Goal: Transaction & Acquisition: Book appointment/travel/reservation

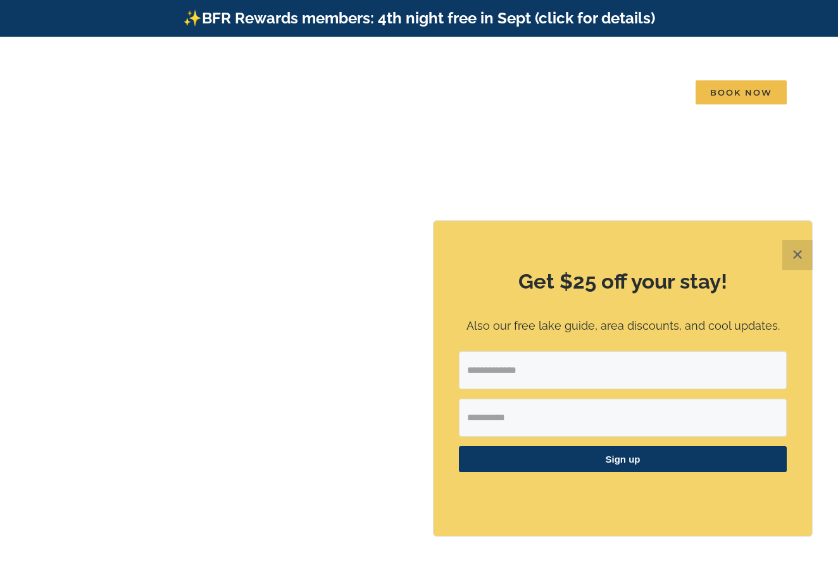
click at [799, 260] on button "✕" at bounding box center [797, 255] width 30 height 30
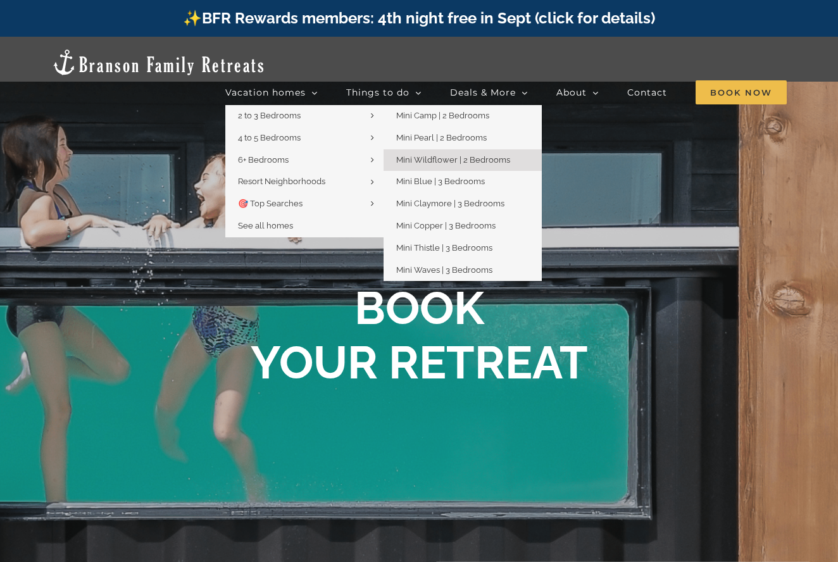
click at [502, 155] on span "Mini Wildflower | 2 Bedrooms" at bounding box center [453, 159] width 114 height 9
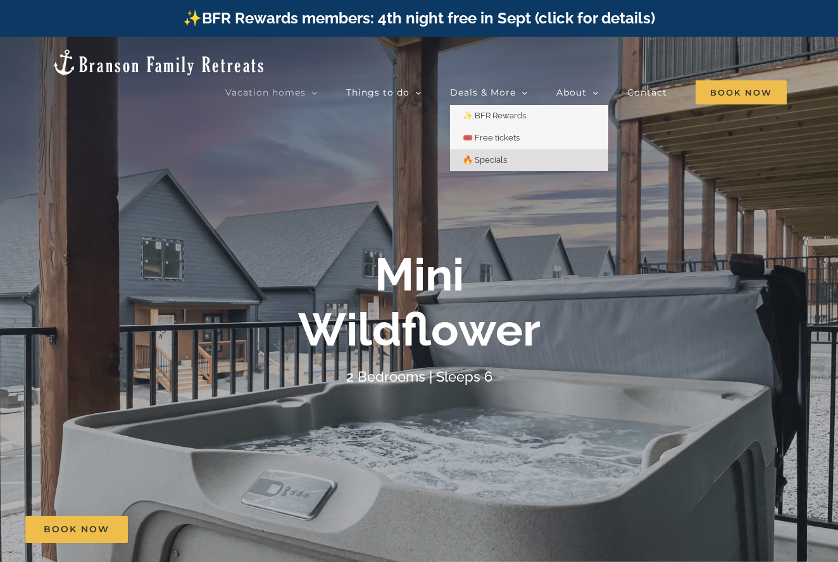
click at [498, 155] on span "🔥 Specials" at bounding box center [485, 159] width 44 height 9
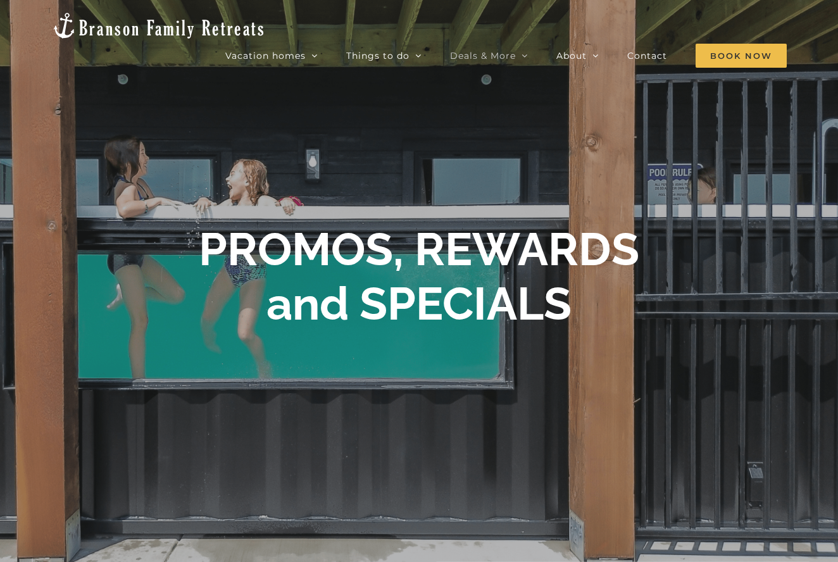
click at [688, 137] on div at bounding box center [419, 281] width 838 height 562
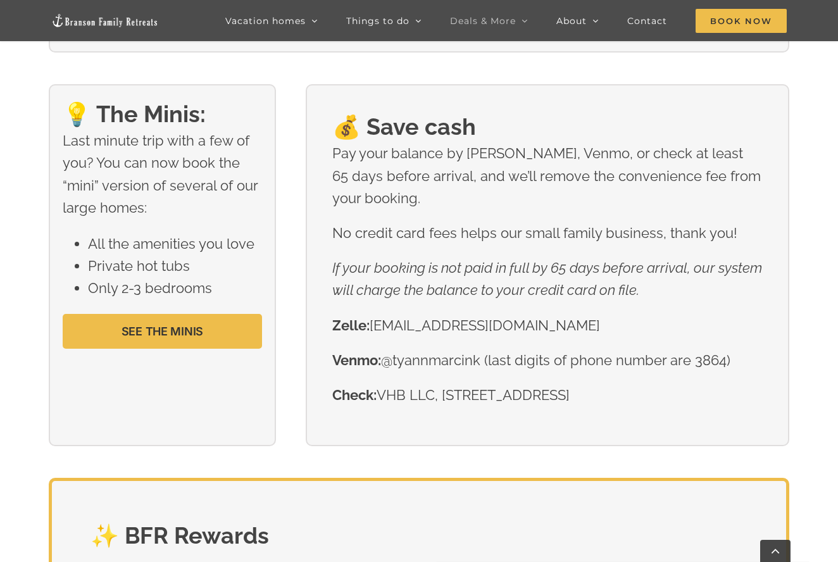
scroll to position [1927, 0]
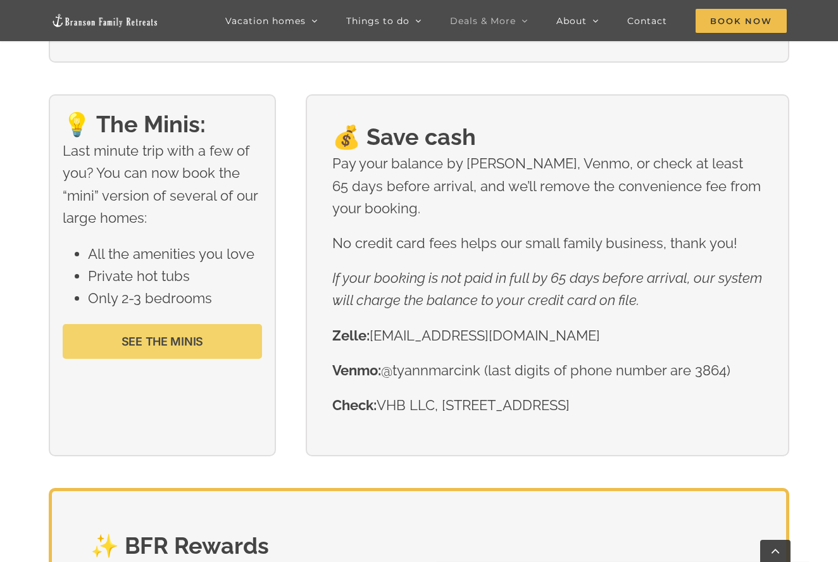
click at [158, 348] on link "SEE THE MINIS" at bounding box center [162, 341] width 199 height 35
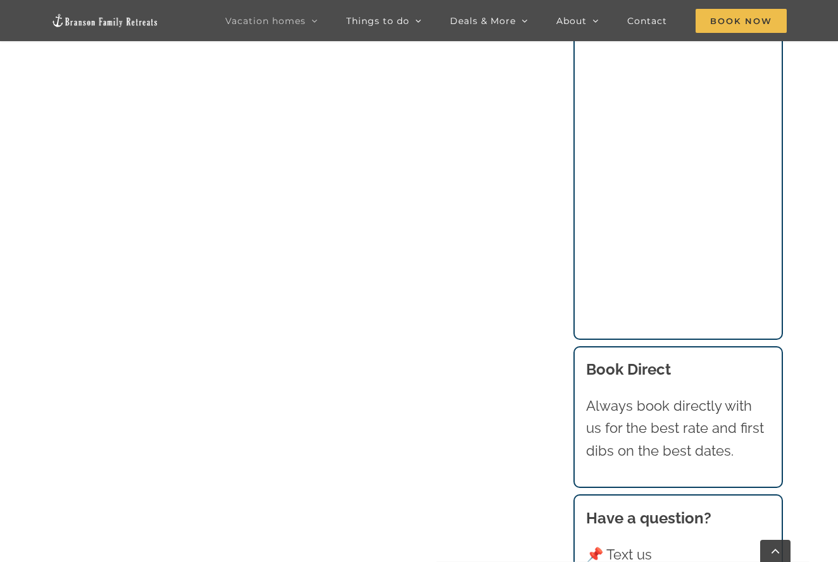
scroll to position [1172, 0]
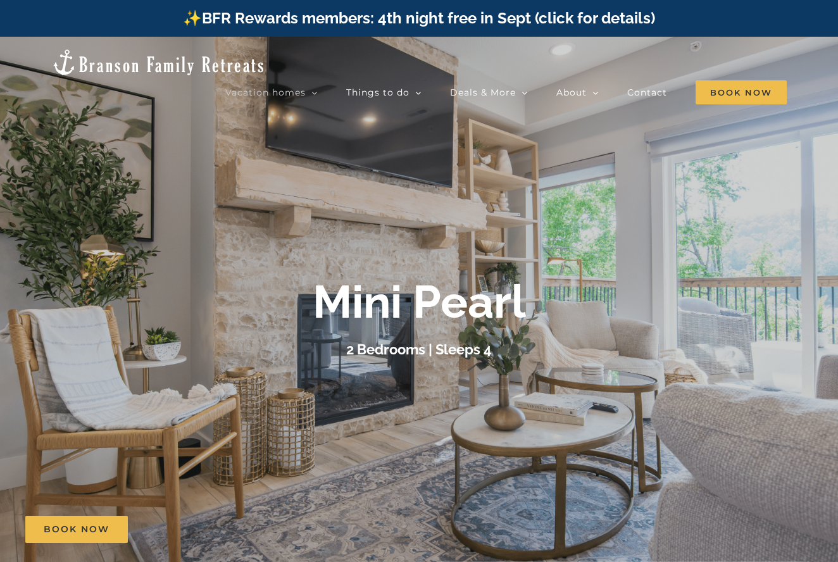
click at [754, 297] on div "Mini Pearl 2 Bedrooms | Sleeps 4" at bounding box center [419, 318] width 838 height 86
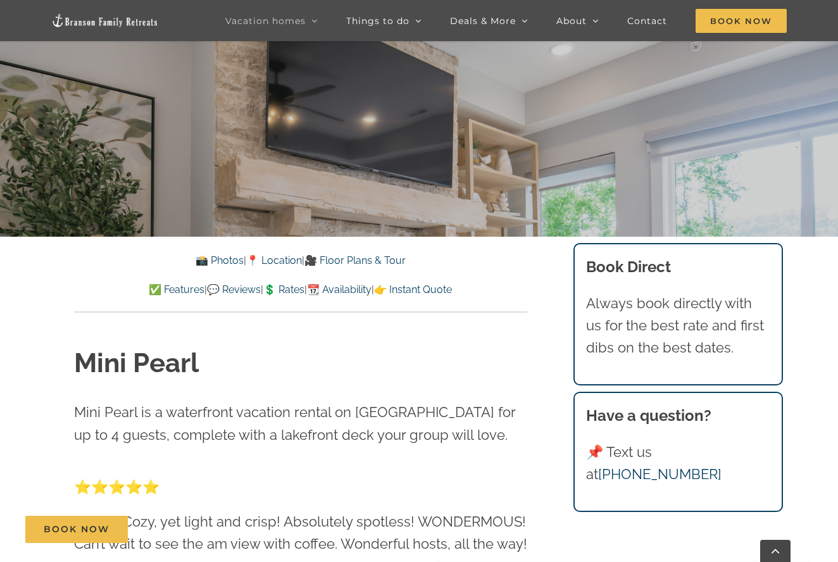
scroll to position [390, 0]
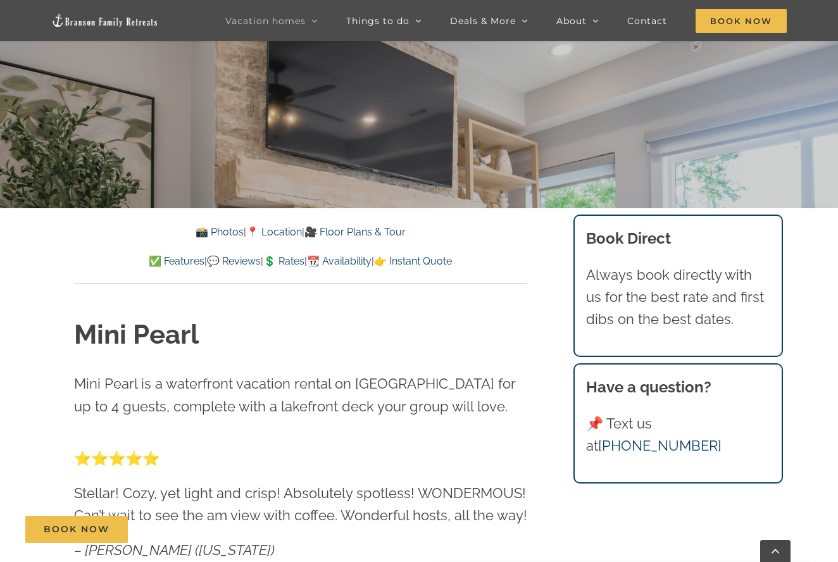
click at [206, 232] on link "📸 Photos" at bounding box center [220, 232] width 48 height 12
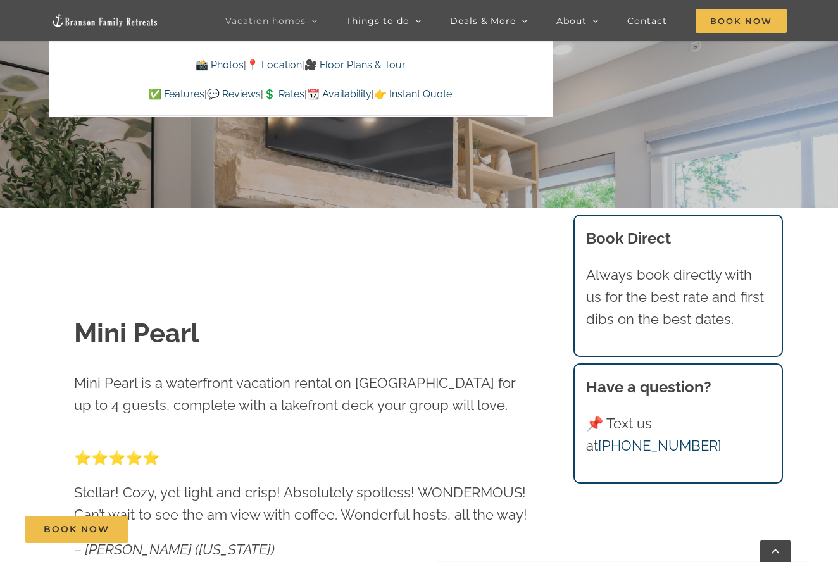
scroll to position [836, 0]
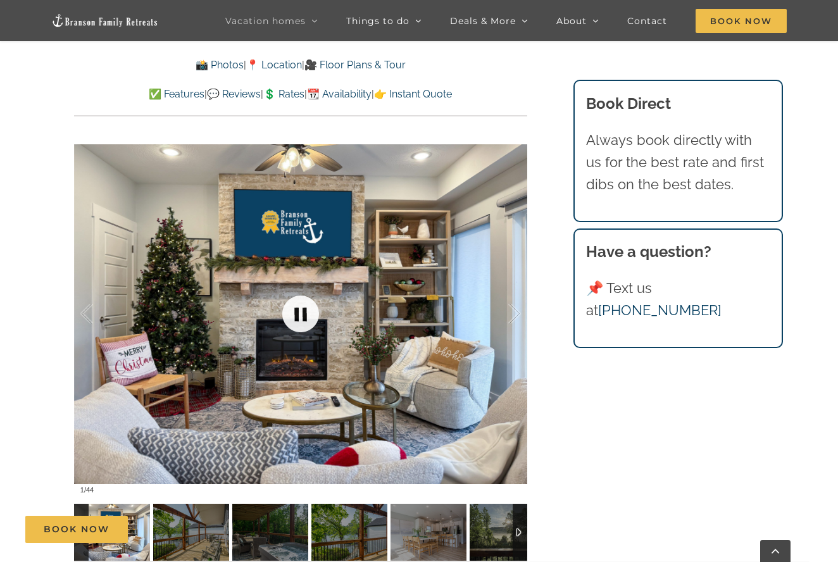
click at [305, 315] on link at bounding box center [300, 314] width 51 height 51
click at [295, 309] on link at bounding box center [300, 314] width 51 height 51
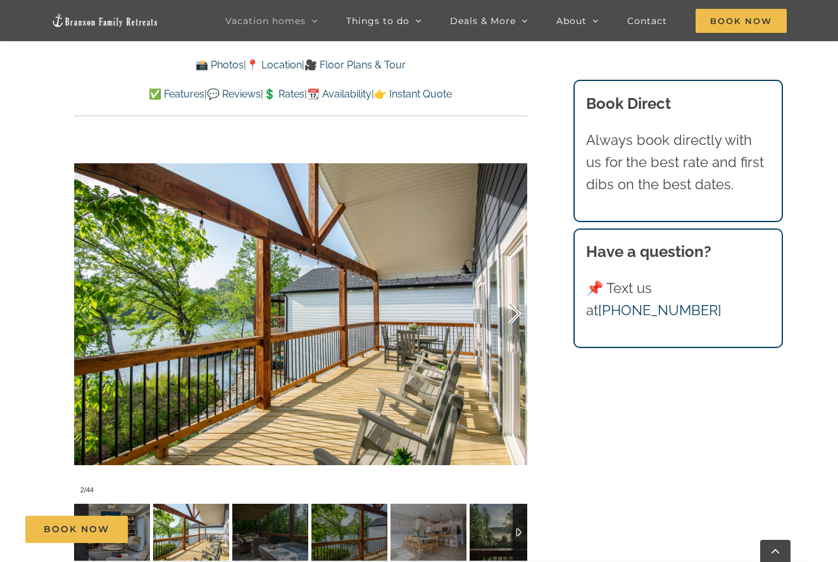
click at [513, 310] on div at bounding box center [501, 314] width 39 height 78
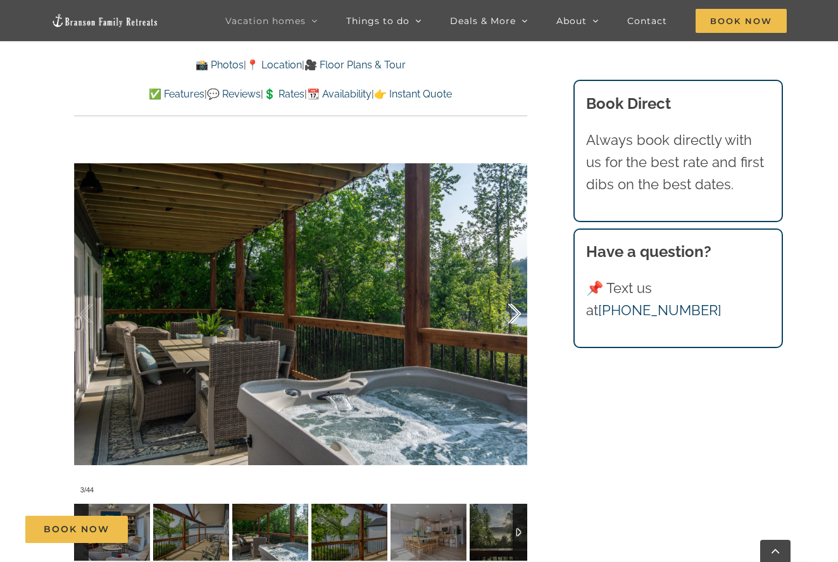
click at [513, 310] on div at bounding box center [501, 314] width 39 height 78
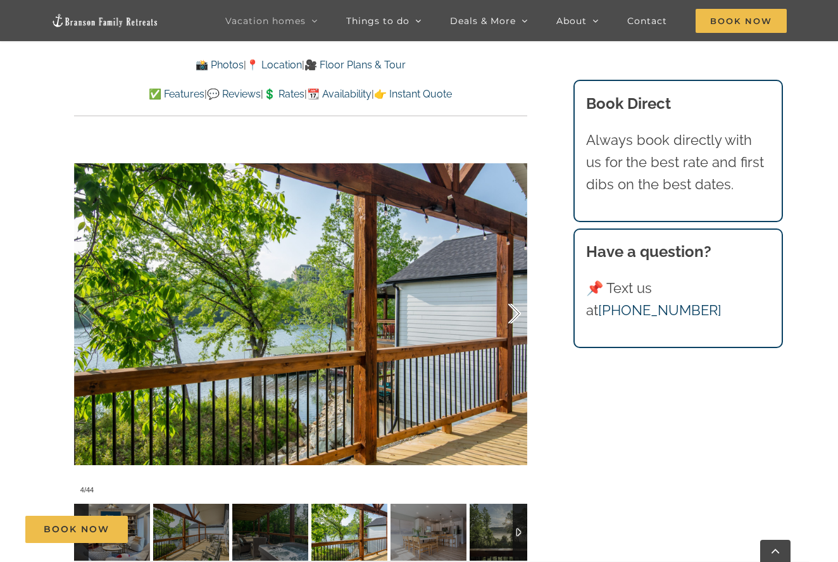
click at [513, 310] on div at bounding box center [501, 314] width 39 height 78
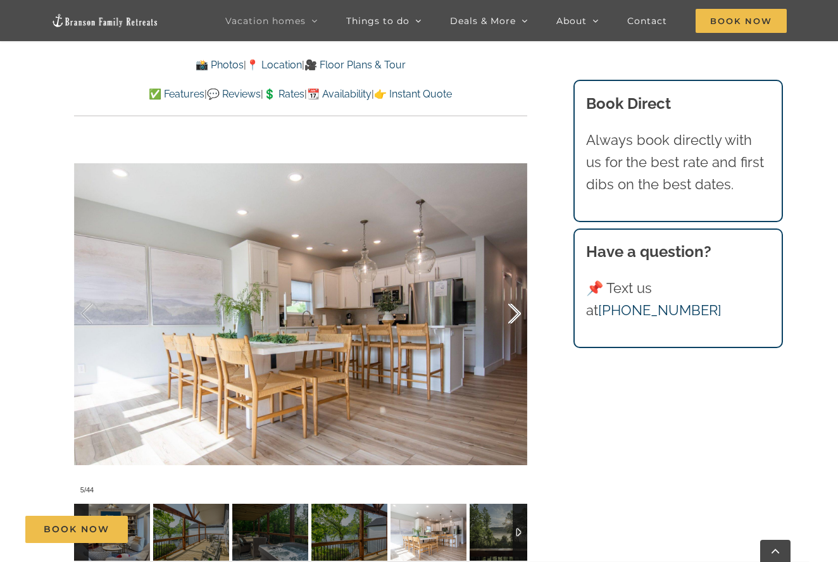
click at [513, 310] on div at bounding box center [501, 314] width 39 height 78
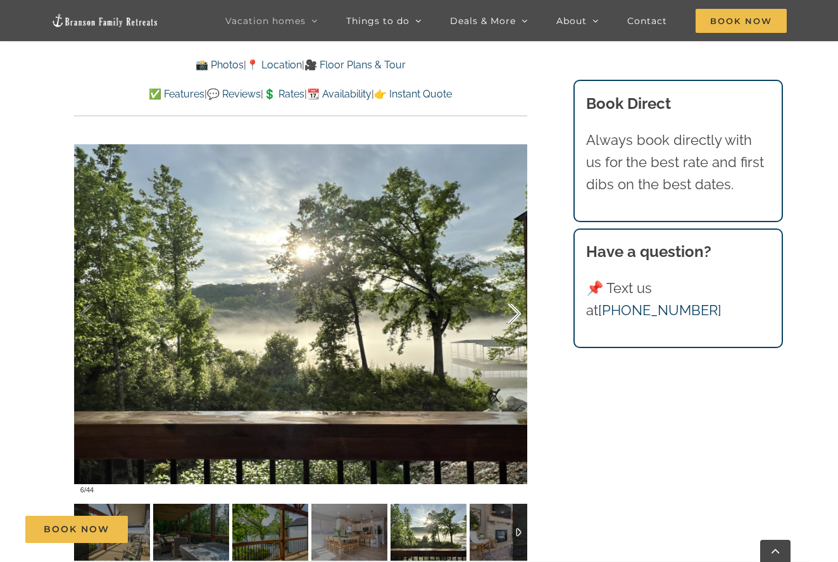
click at [513, 310] on div at bounding box center [501, 314] width 39 height 78
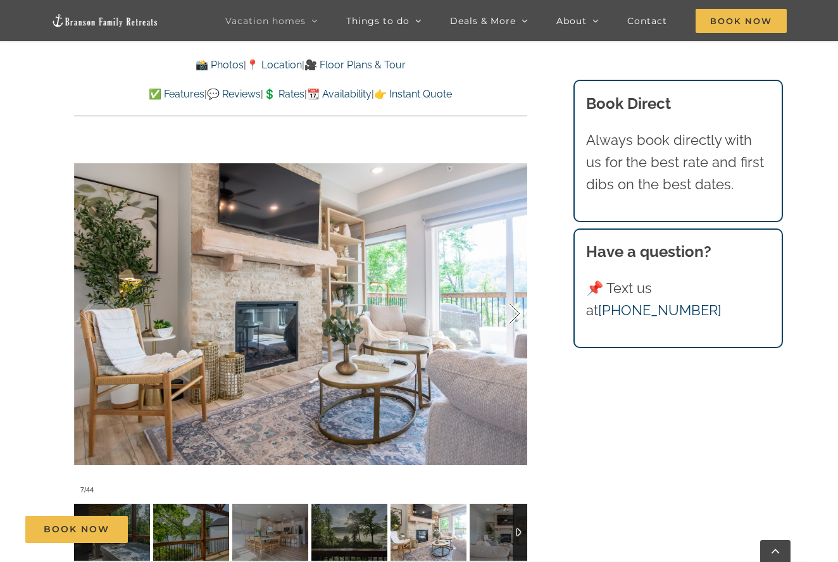
click at [513, 310] on div at bounding box center [501, 314] width 39 height 78
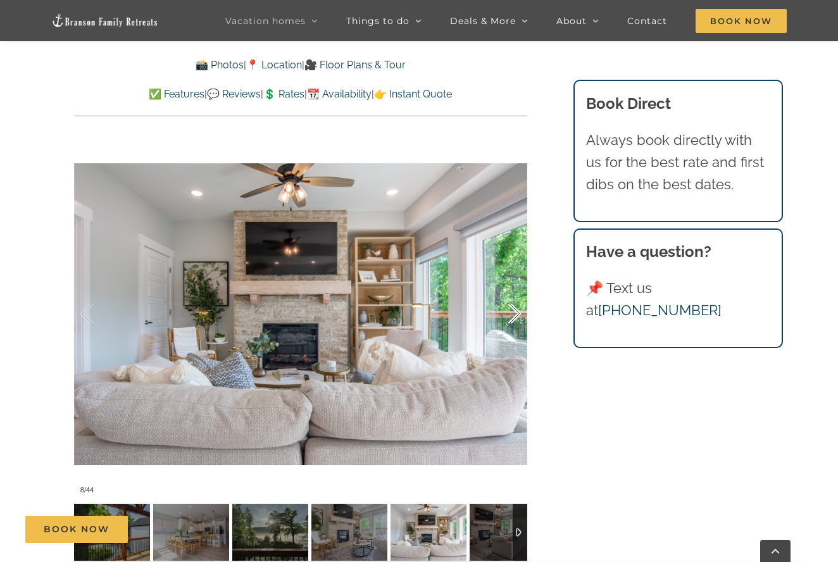
click at [513, 310] on div at bounding box center [501, 314] width 39 height 78
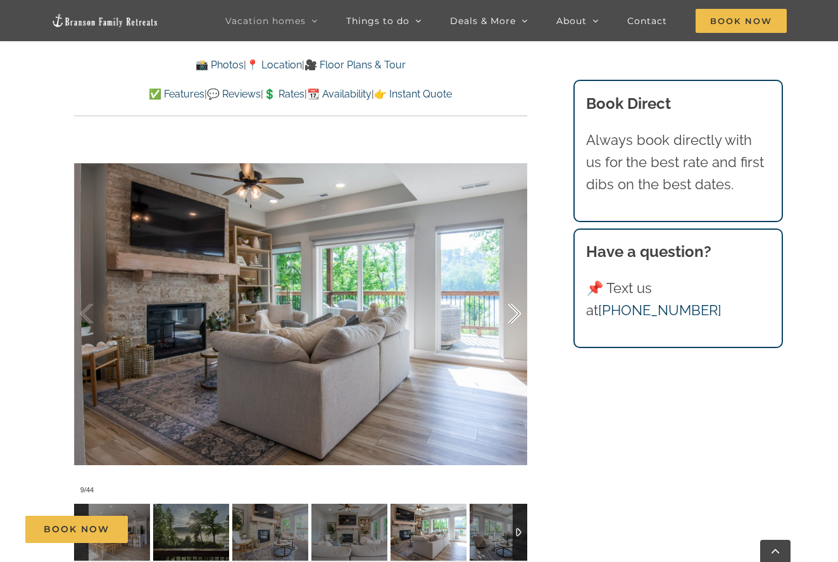
click at [513, 310] on div at bounding box center [501, 314] width 39 height 78
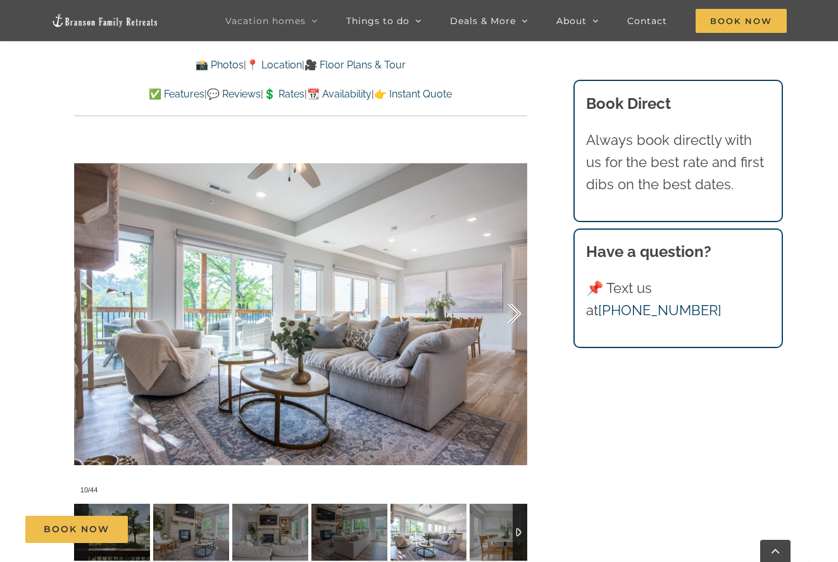
click at [513, 310] on div at bounding box center [501, 314] width 39 height 78
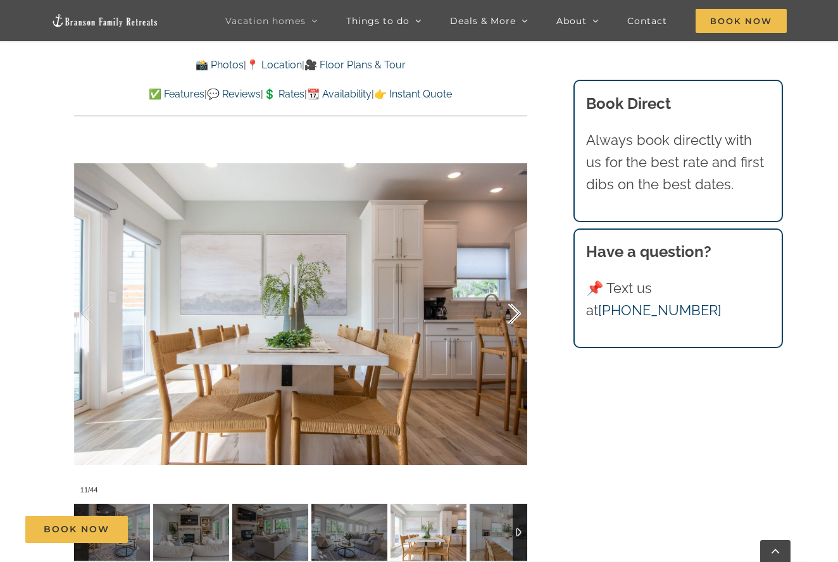
click at [513, 310] on div at bounding box center [501, 314] width 39 height 78
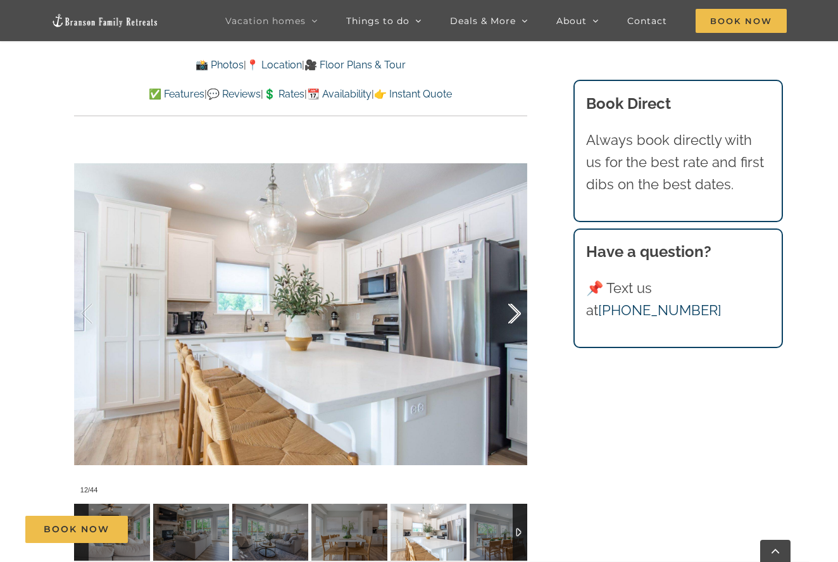
click at [513, 310] on div at bounding box center [501, 314] width 39 height 78
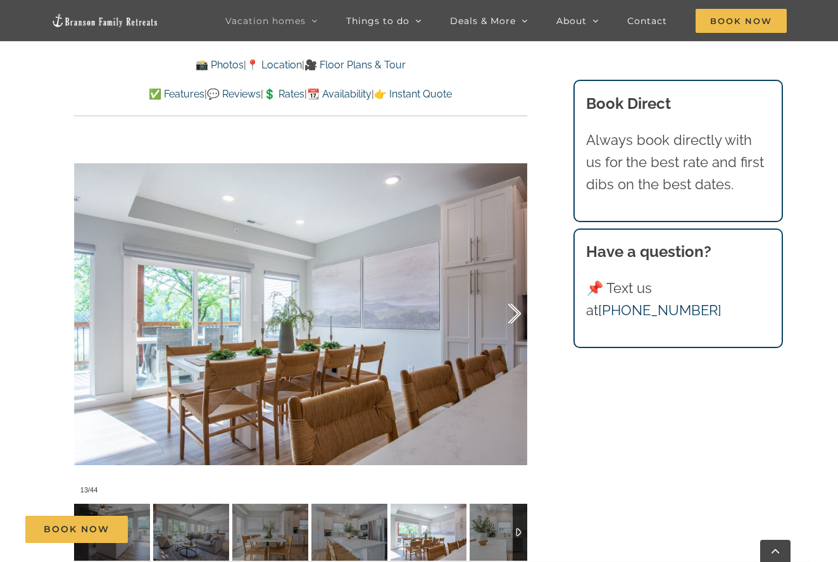
click at [513, 310] on div at bounding box center [501, 314] width 39 height 78
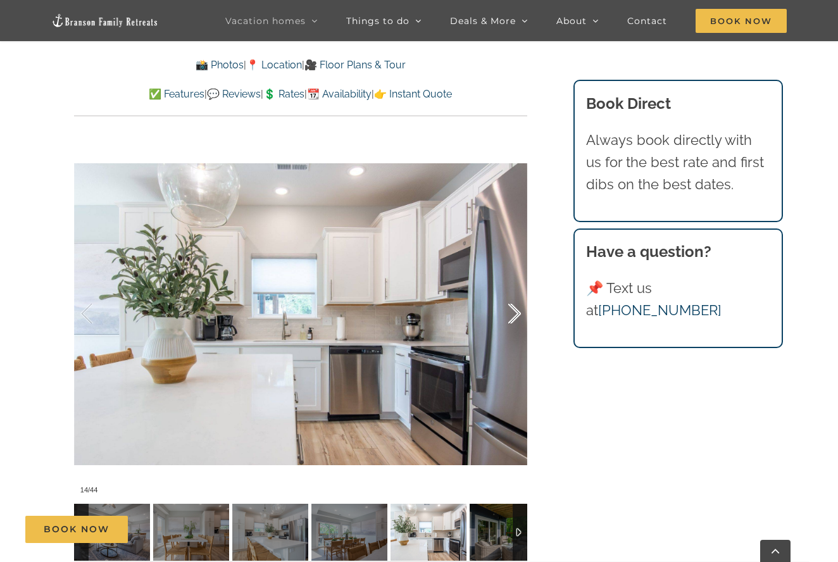
click at [513, 310] on div at bounding box center [501, 314] width 39 height 78
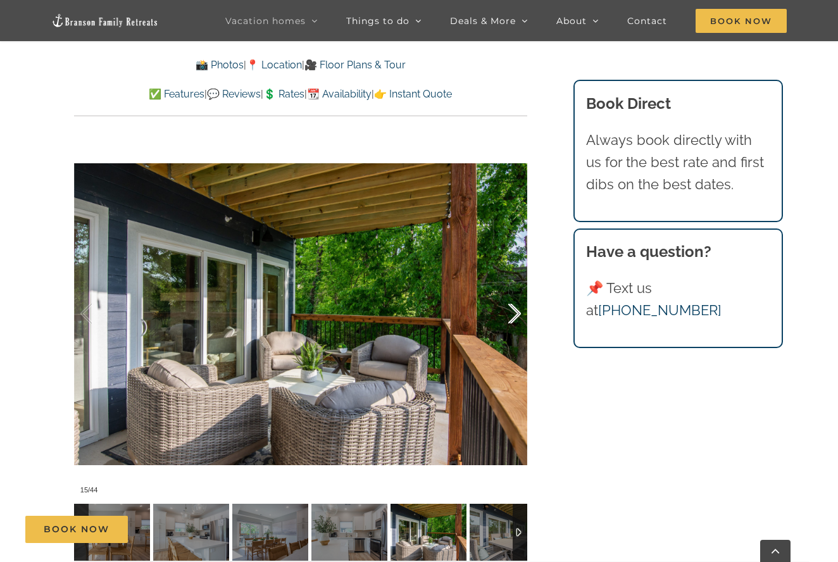
click at [513, 310] on div at bounding box center [501, 314] width 39 height 78
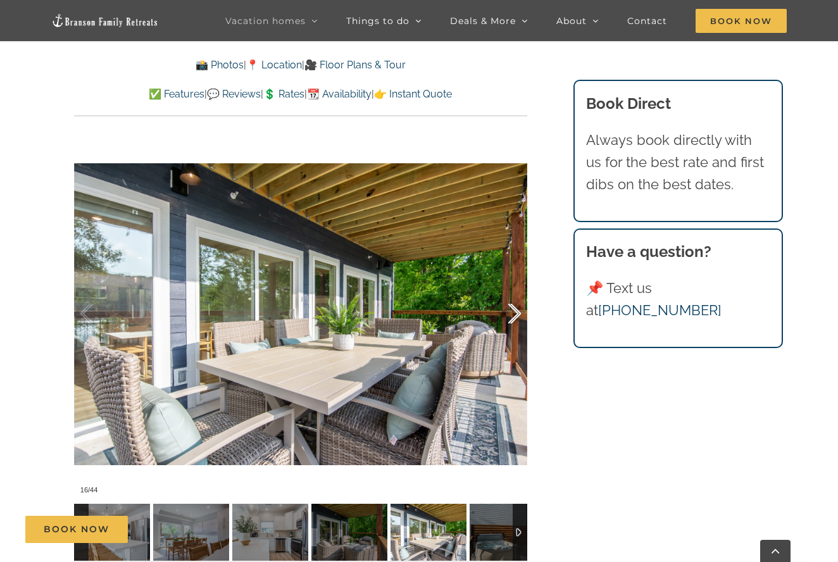
click at [513, 310] on div at bounding box center [501, 314] width 39 height 78
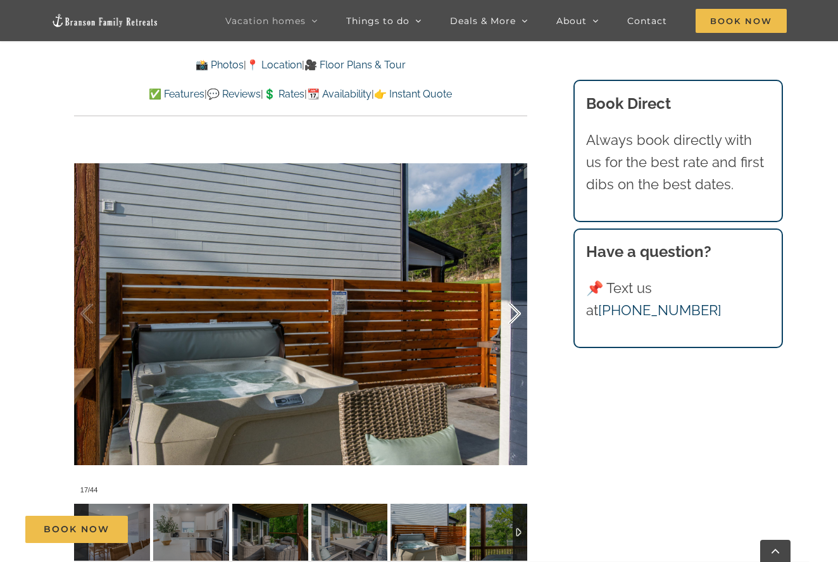
click at [513, 310] on div at bounding box center [501, 314] width 39 height 78
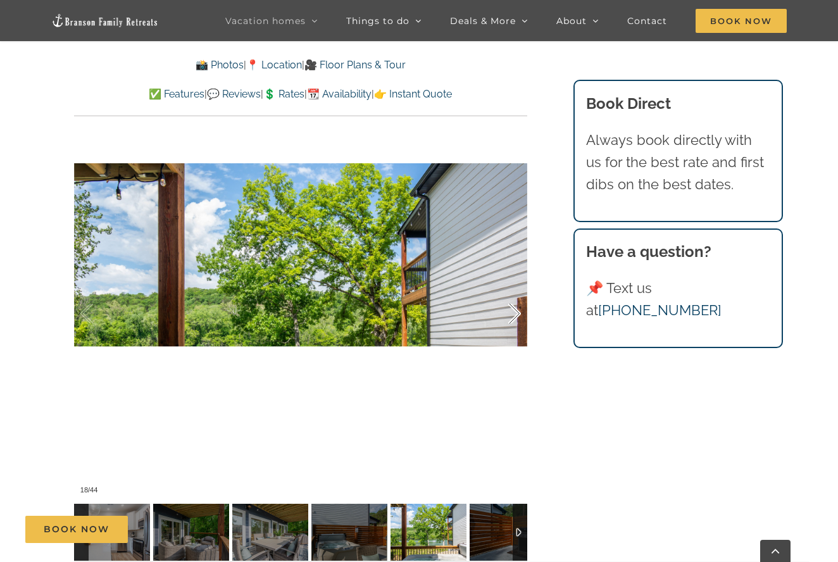
click at [513, 310] on div at bounding box center [501, 314] width 39 height 78
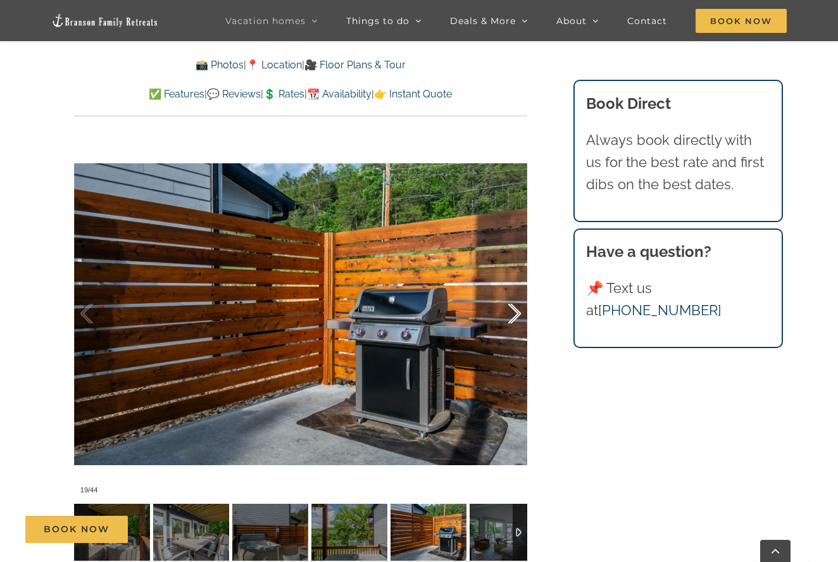
click at [513, 310] on div at bounding box center [501, 314] width 39 height 78
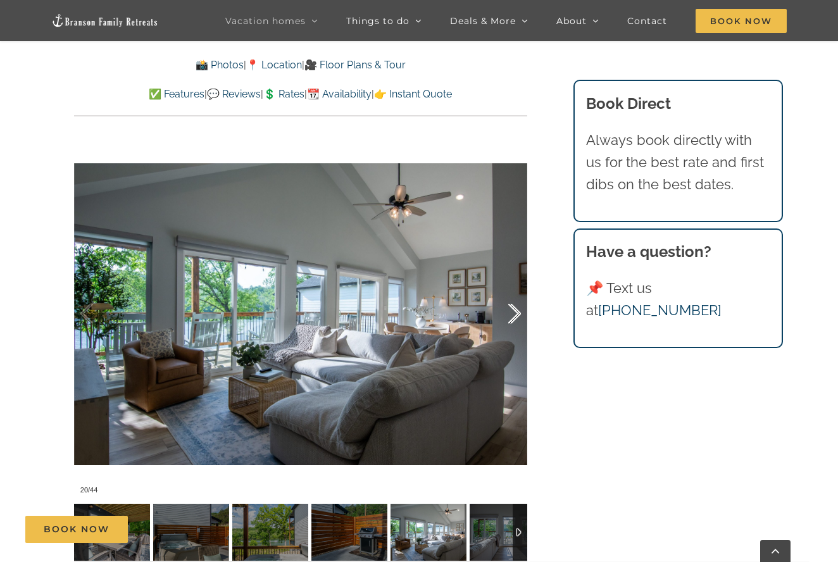
click at [513, 310] on div at bounding box center [501, 314] width 39 height 78
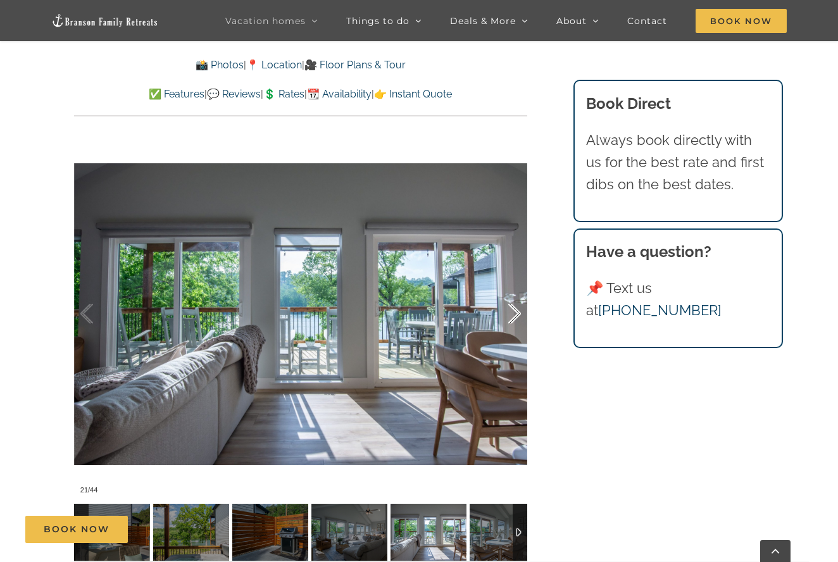
click at [513, 310] on div at bounding box center [501, 314] width 39 height 78
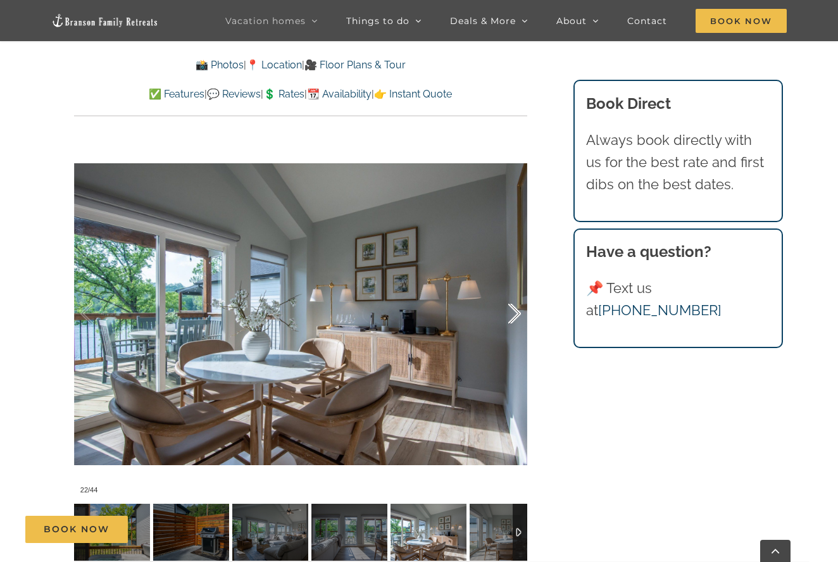
click at [513, 310] on div at bounding box center [501, 314] width 39 height 78
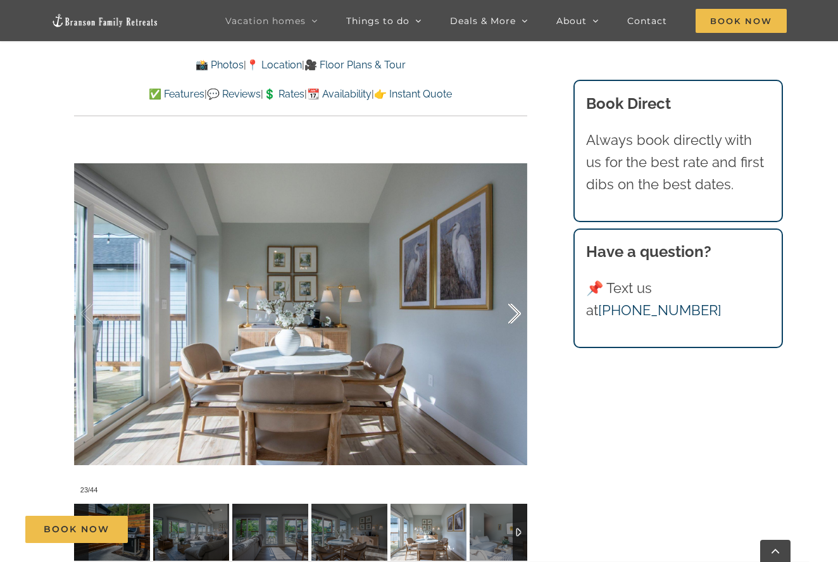
click at [513, 310] on div at bounding box center [501, 314] width 39 height 78
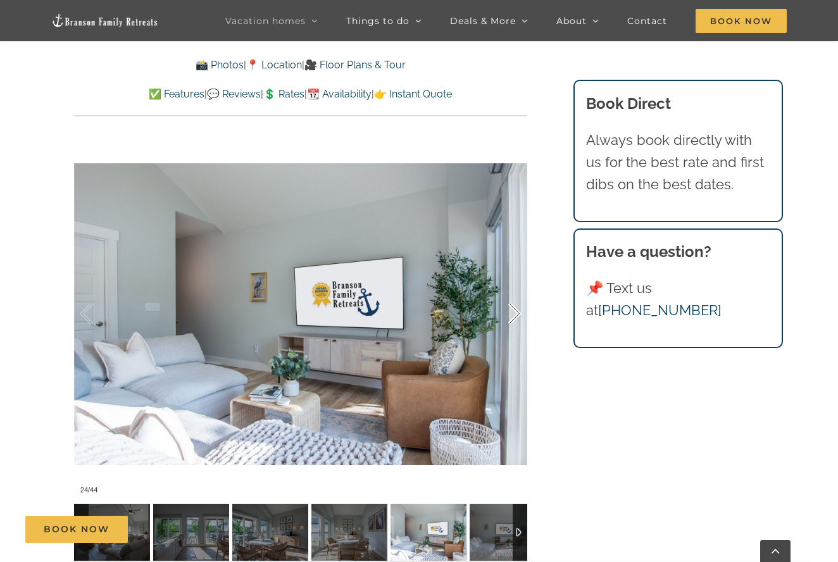
click at [513, 310] on div at bounding box center [501, 314] width 39 height 78
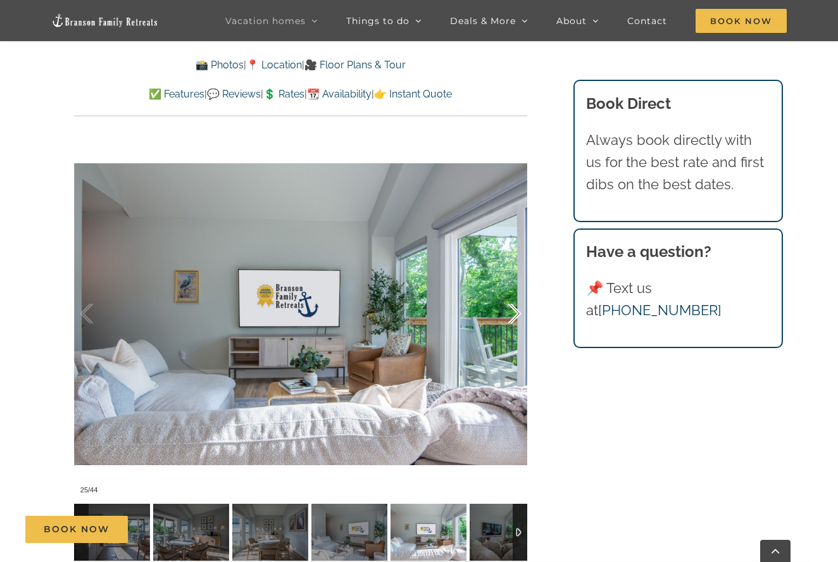
click at [513, 310] on div at bounding box center [501, 314] width 39 height 78
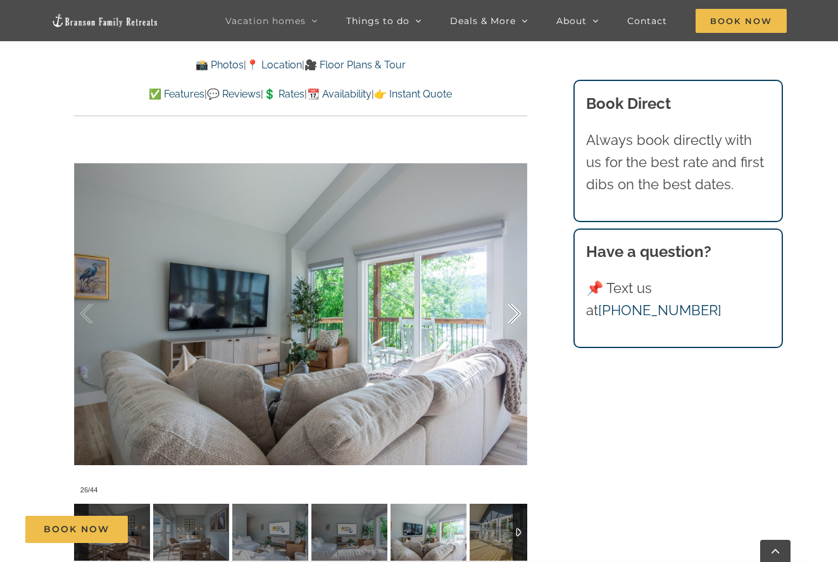
click at [513, 310] on div at bounding box center [501, 314] width 39 height 78
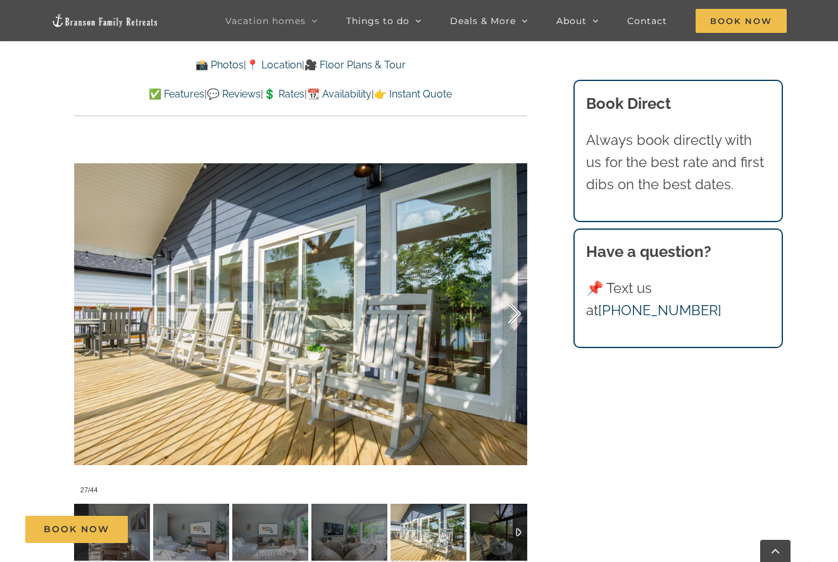
click at [513, 310] on div at bounding box center [501, 314] width 39 height 78
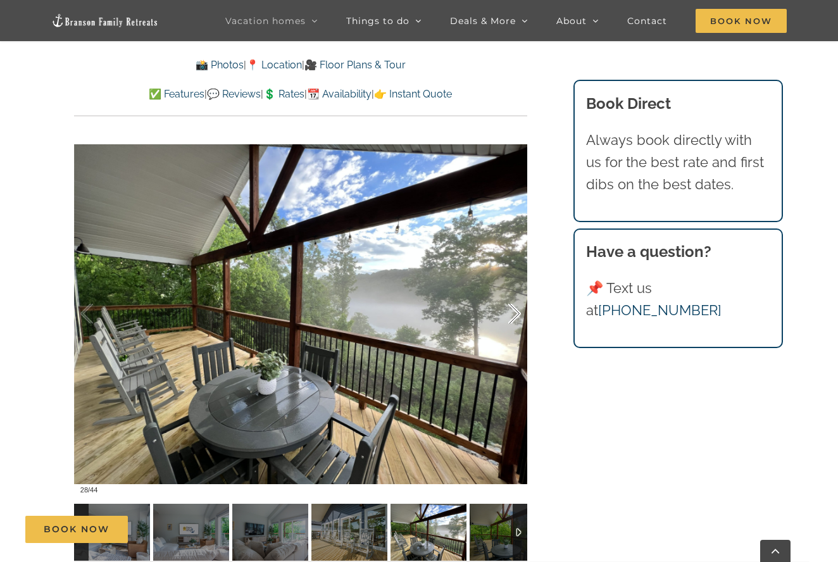
click at [513, 310] on div at bounding box center [501, 314] width 39 height 78
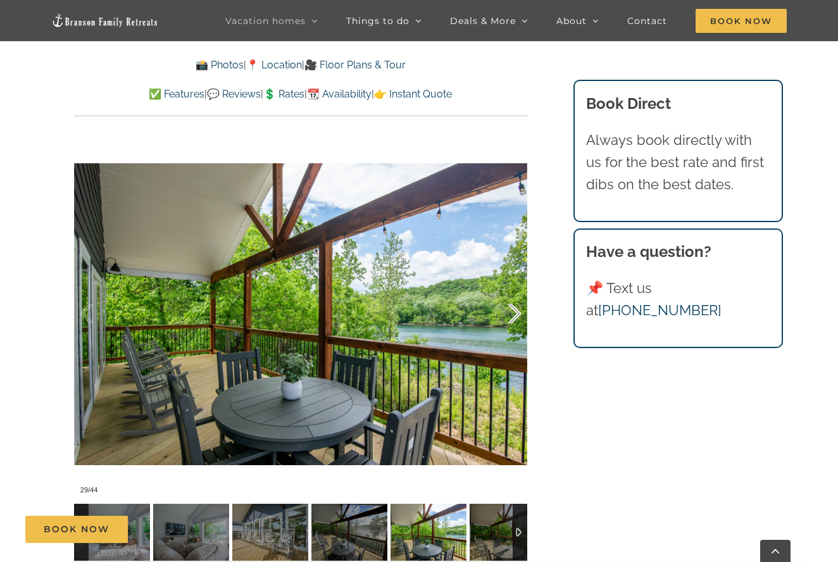
click at [513, 310] on div at bounding box center [501, 314] width 39 height 78
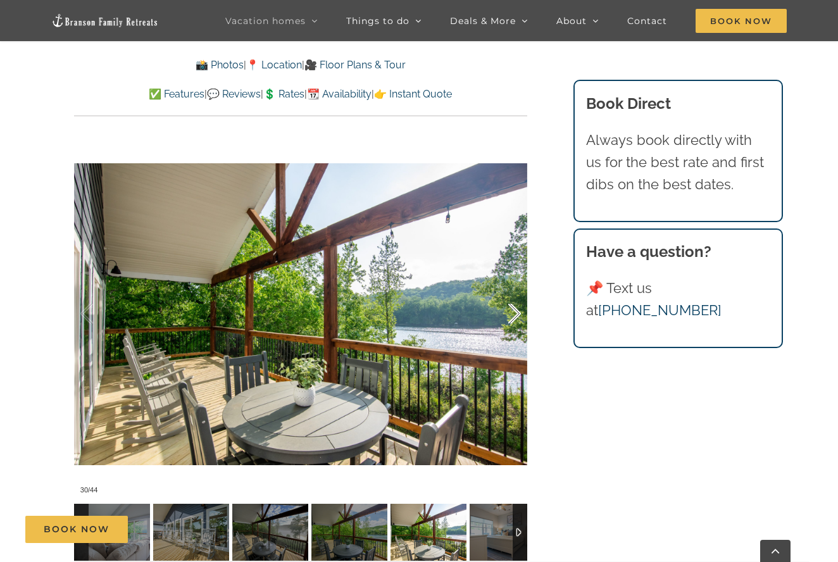
click at [513, 310] on div at bounding box center [501, 314] width 39 height 78
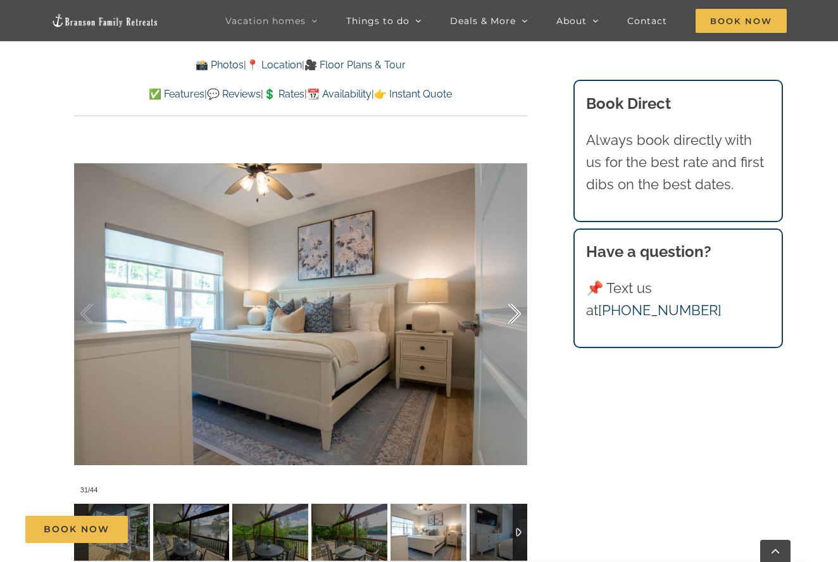
click at [513, 310] on div at bounding box center [501, 314] width 39 height 78
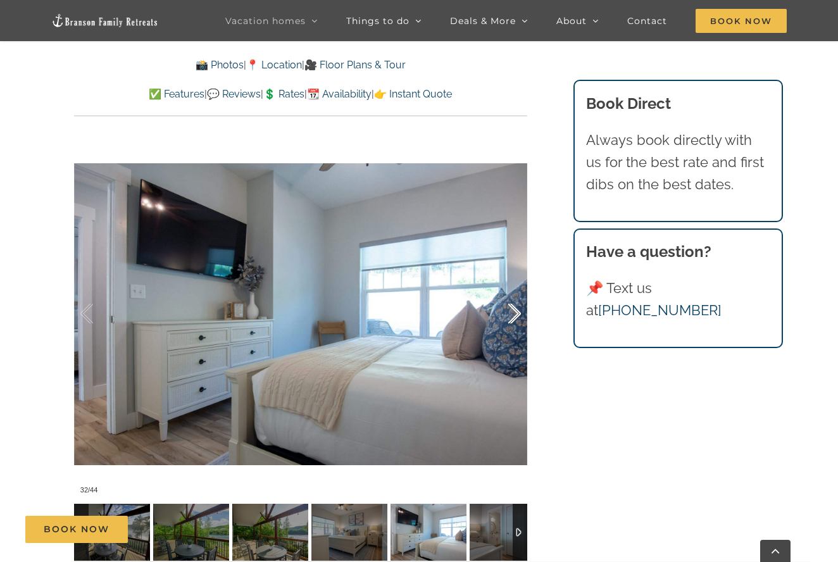
click at [513, 310] on div at bounding box center [501, 314] width 39 height 78
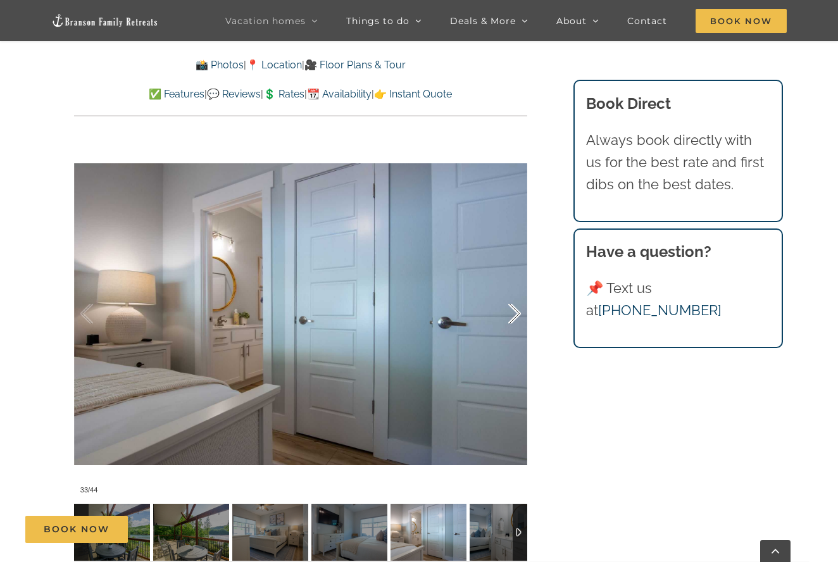
click at [513, 310] on div at bounding box center [501, 314] width 39 height 78
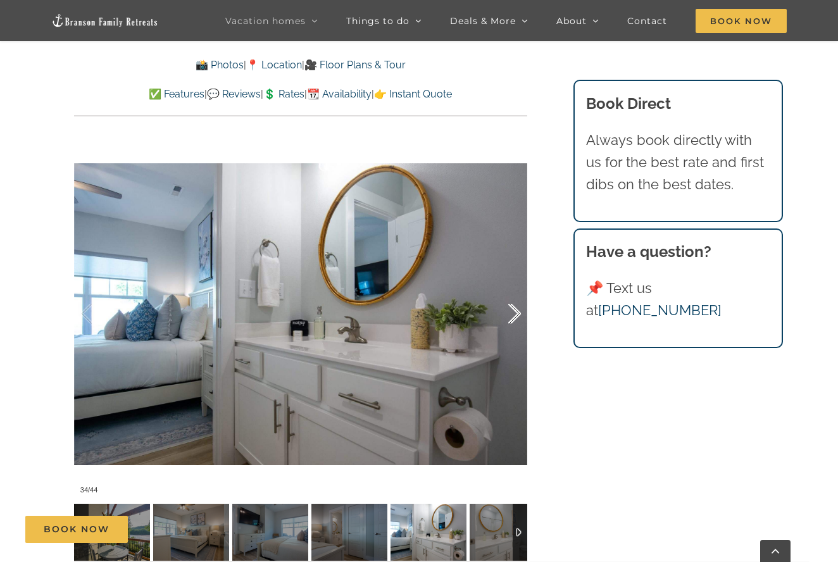
click at [513, 310] on div at bounding box center [501, 314] width 39 height 78
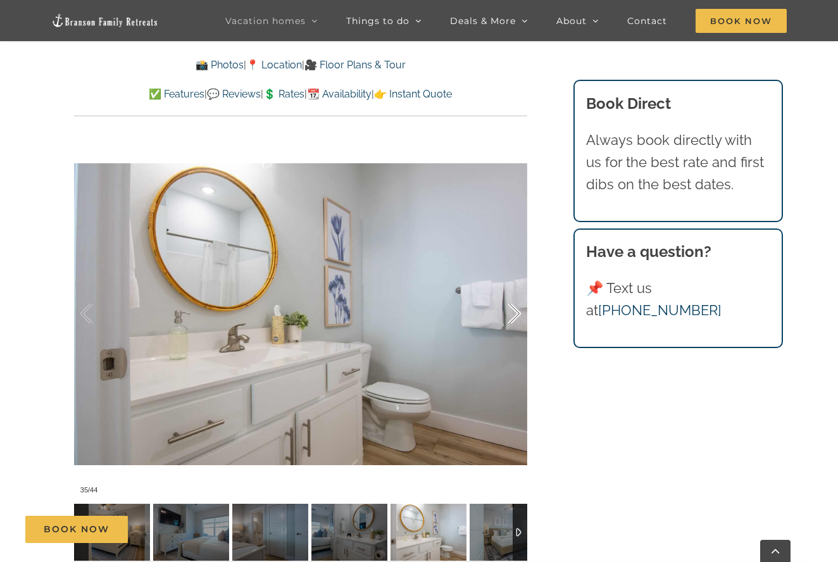
click at [513, 310] on div at bounding box center [501, 314] width 39 height 78
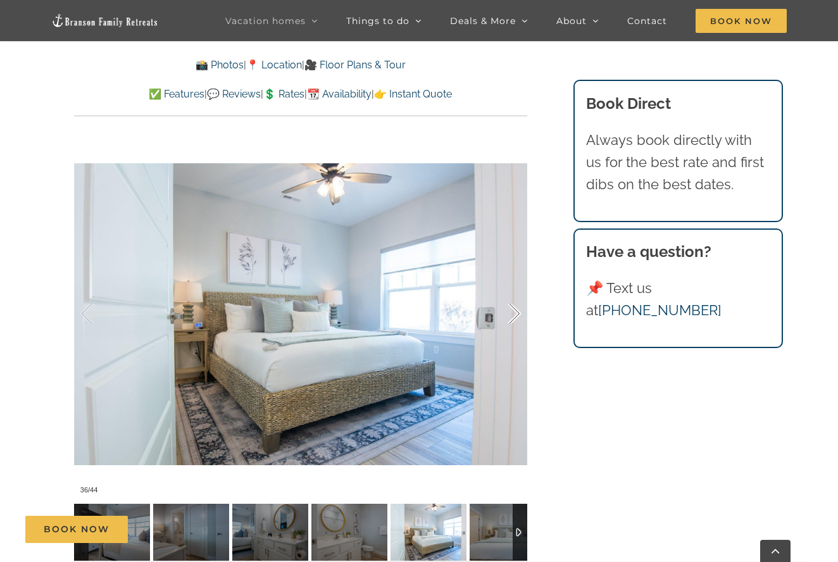
click at [513, 310] on div at bounding box center [501, 314] width 39 height 78
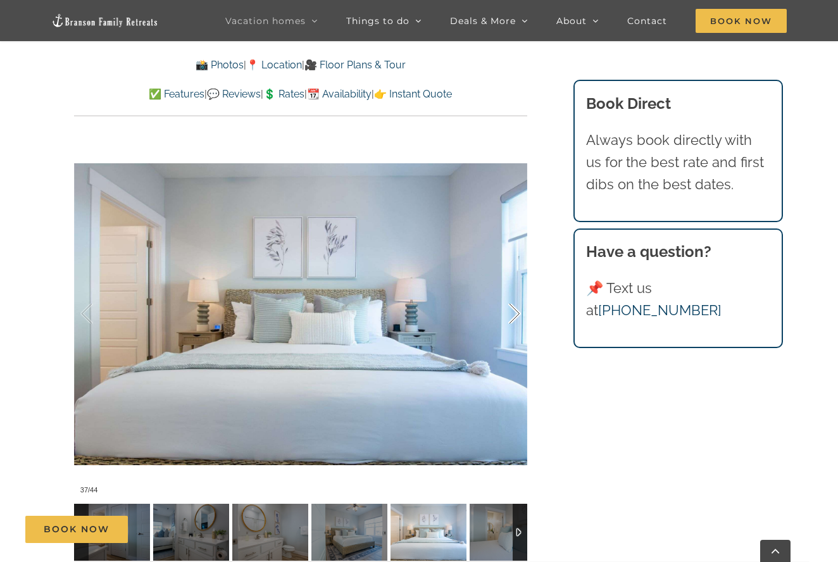
click at [513, 310] on div at bounding box center [501, 314] width 39 height 78
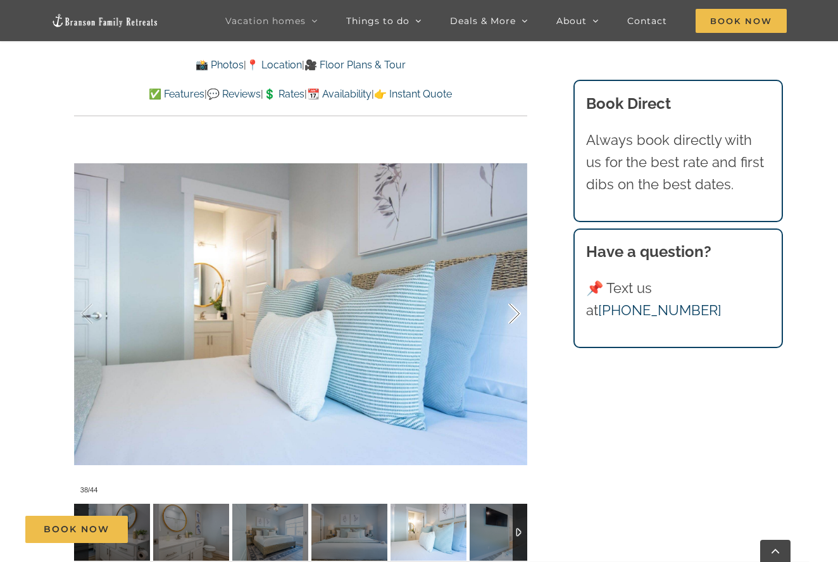
click at [513, 310] on div at bounding box center [501, 314] width 39 height 78
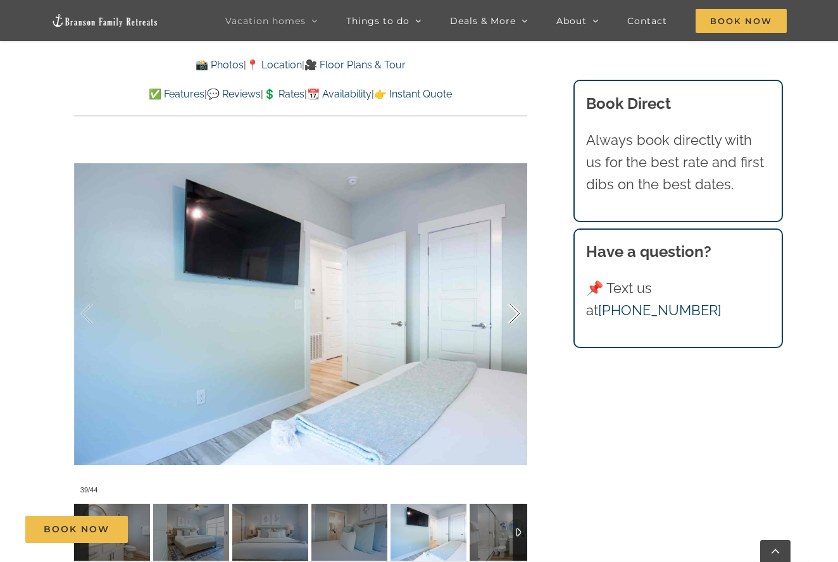
click at [513, 310] on div at bounding box center [501, 314] width 39 height 78
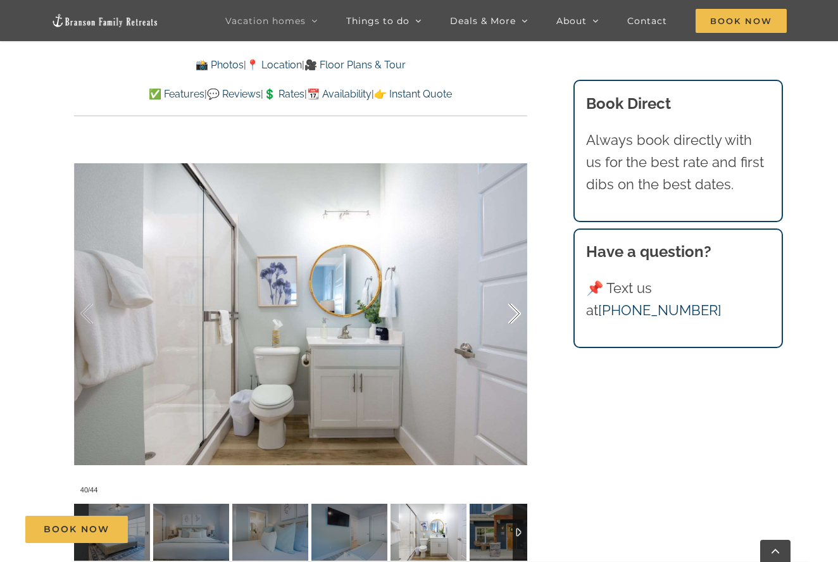
click at [513, 310] on div at bounding box center [501, 314] width 39 height 78
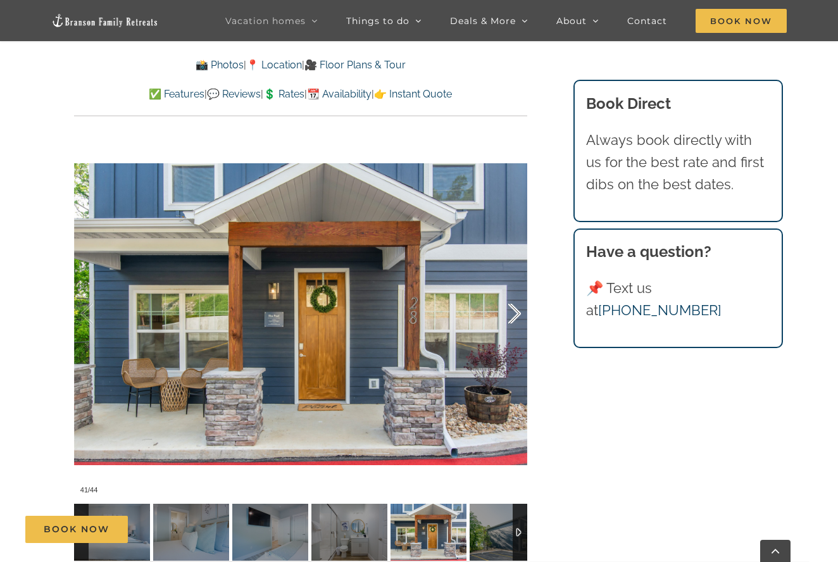
click at [513, 310] on div at bounding box center [501, 314] width 39 height 78
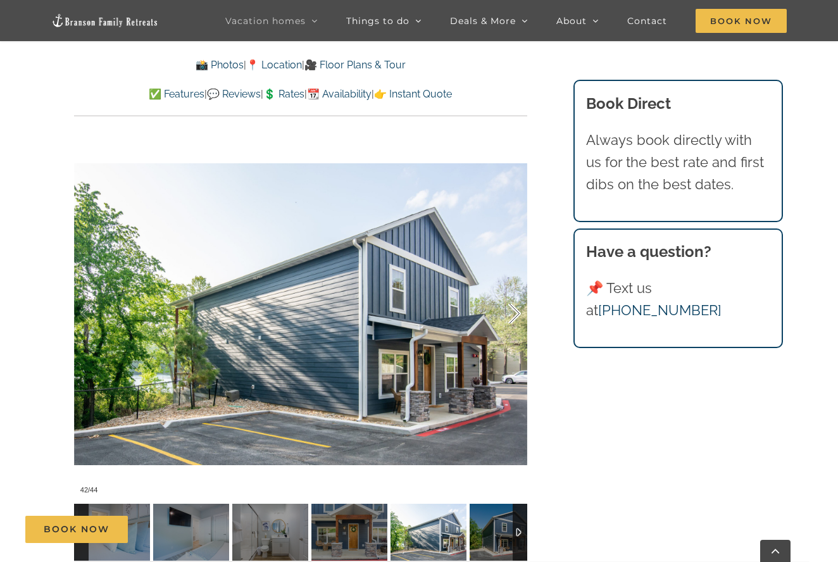
click at [513, 310] on div at bounding box center [501, 314] width 39 height 78
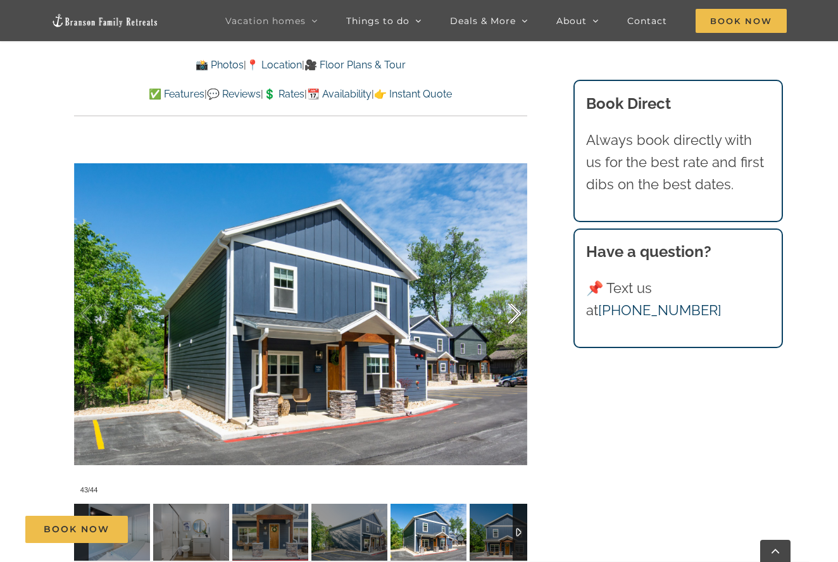
click at [513, 310] on div at bounding box center [501, 314] width 39 height 78
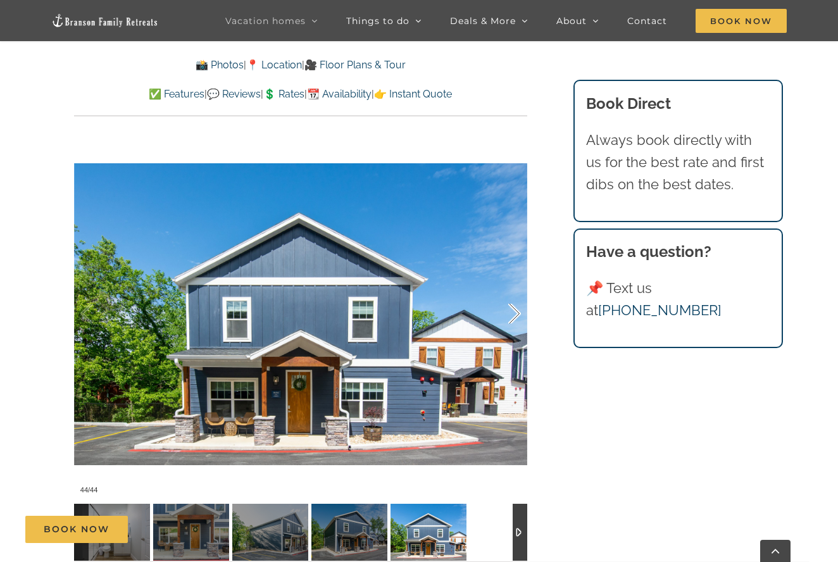
click at [513, 310] on div at bounding box center [501, 314] width 39 height 78
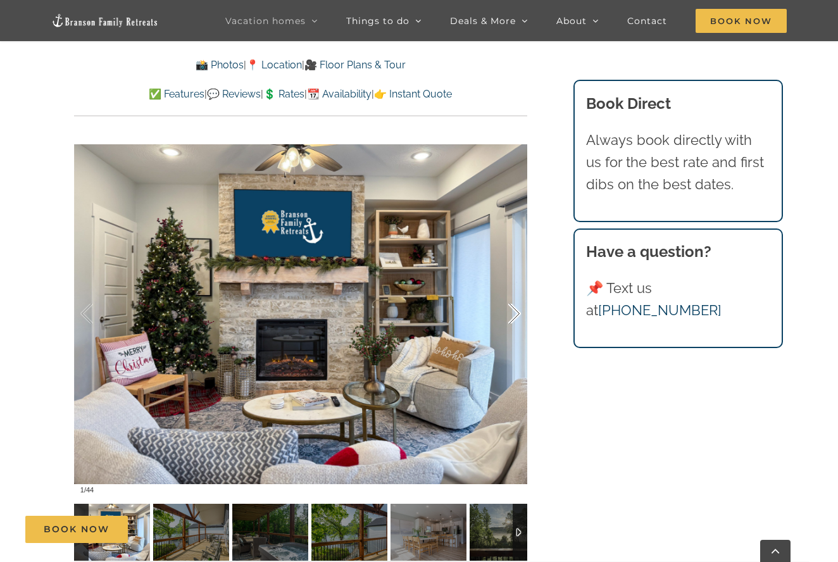
click at [513, 310] on div at bounding box center [501, 314] width 39 height 78
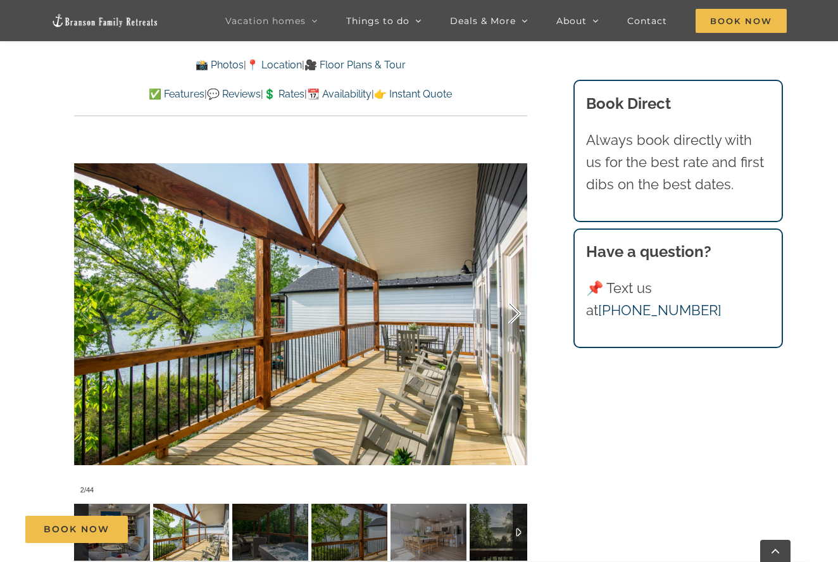
click at [513, 310] on div at bounding box center [501, 314] width 39 height 78
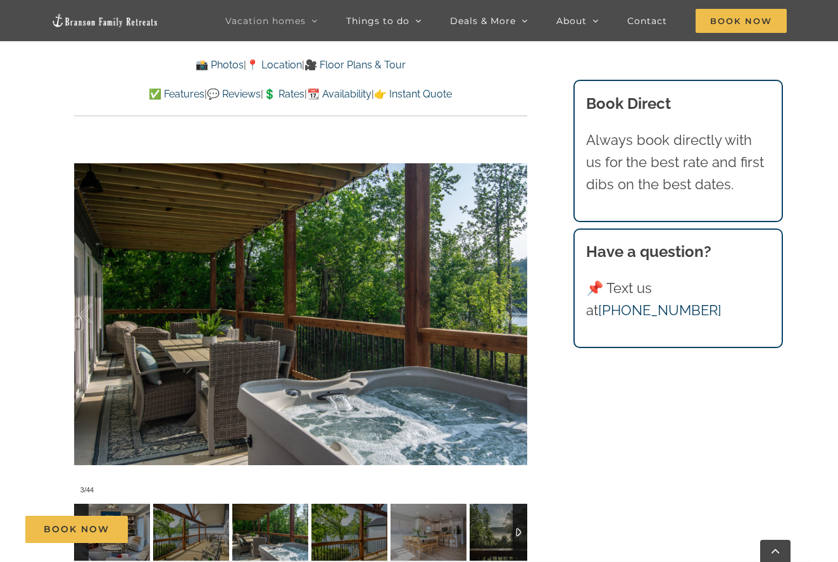
click at [357, 97] on link "📆 Availability" at bounding box center [339, 94] width 65 height 12
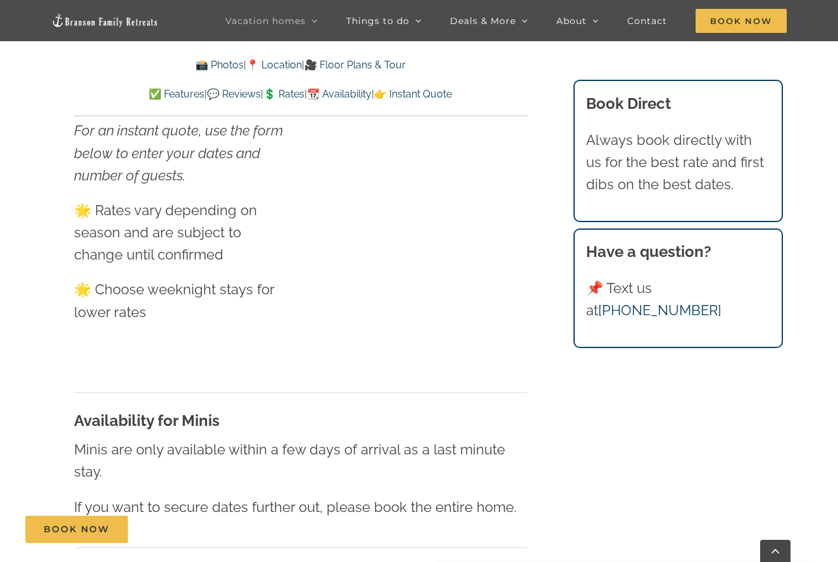
click at [285, 92] on link "💲 Rates" at bounding box center [283, 94] width 41 height 12
click at [273, 92] on link "💲 Rates" at bounding box center [283, 94] width 41 height 12
click at [285, 89] on link "💲 Rates" at bounding box center [283, 94] width 41 height 12
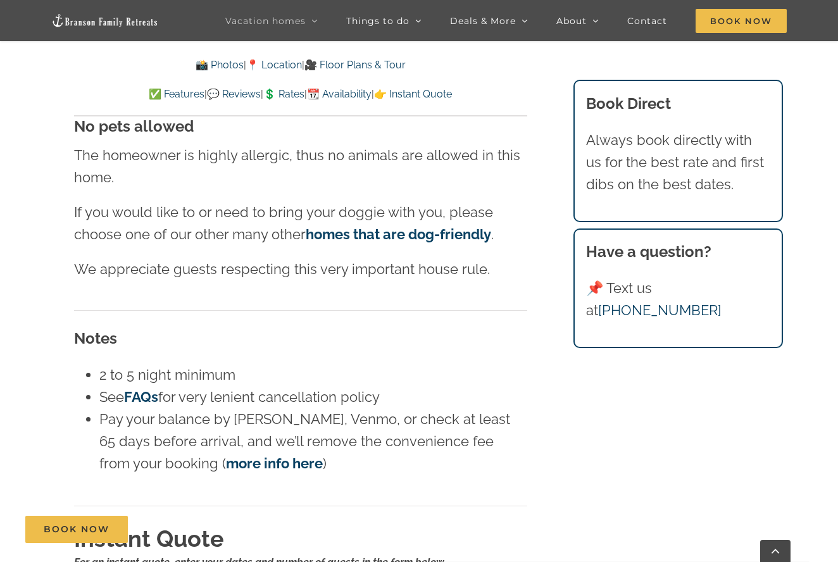
scroll to position [7146, 0]
